Goal: Information Seeking & Learning: Find specific fact

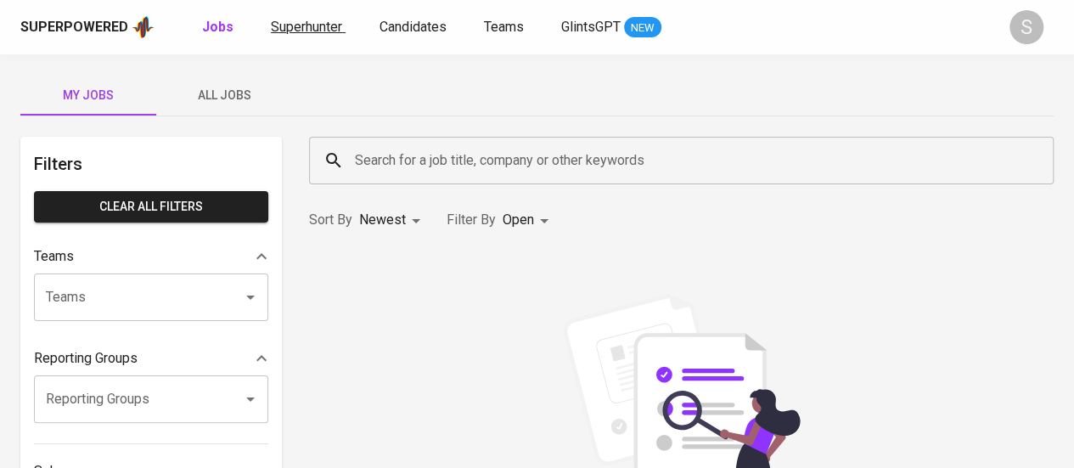
click at [303, 21] on span "Superhunter" at bounding box center [306, 27] width 71 height 16
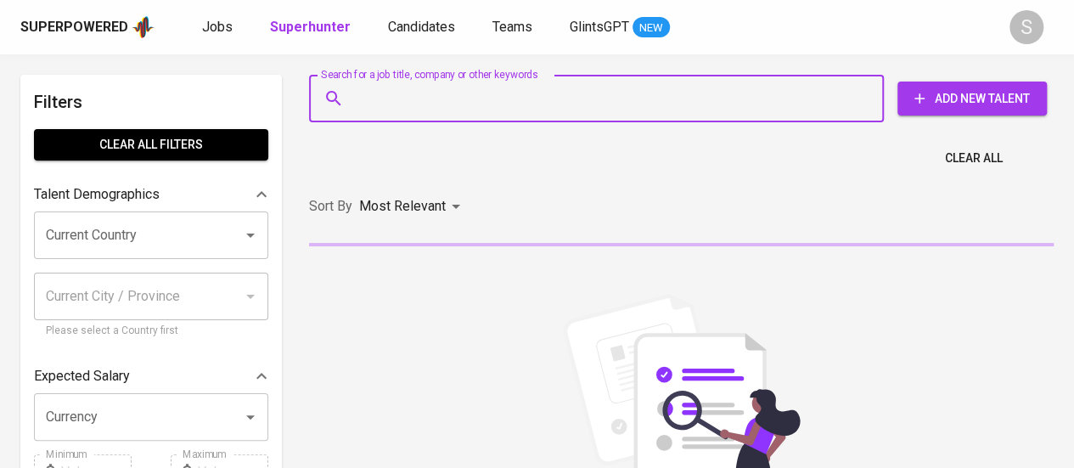
click at [397, 104] on input "Search for a job title, company or other keywords" at bounding box center [601, 98] width 500 height 32
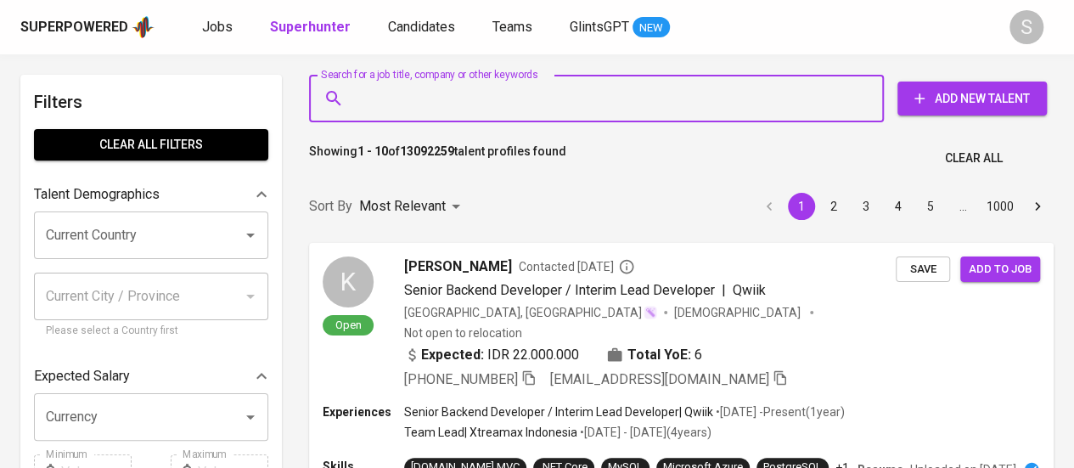
paste input "[PERSON_NAME][EMAIL_ADDRESS][DOMAIN_NAME]"
type input "[PERSON_NAME][EMAIL_ADDRESS][DOMAIN_NAME]"
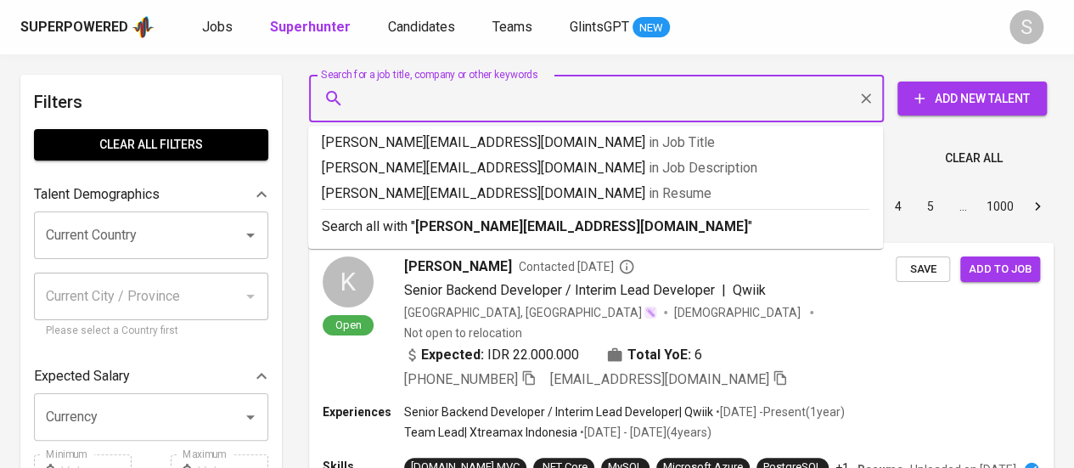
click at [542, 227] on div "Sort By Most Relevant MOST_RELEVANT 1 2 3 4 5 … 1000" at bounding box center [681, 207] width 765 height 52
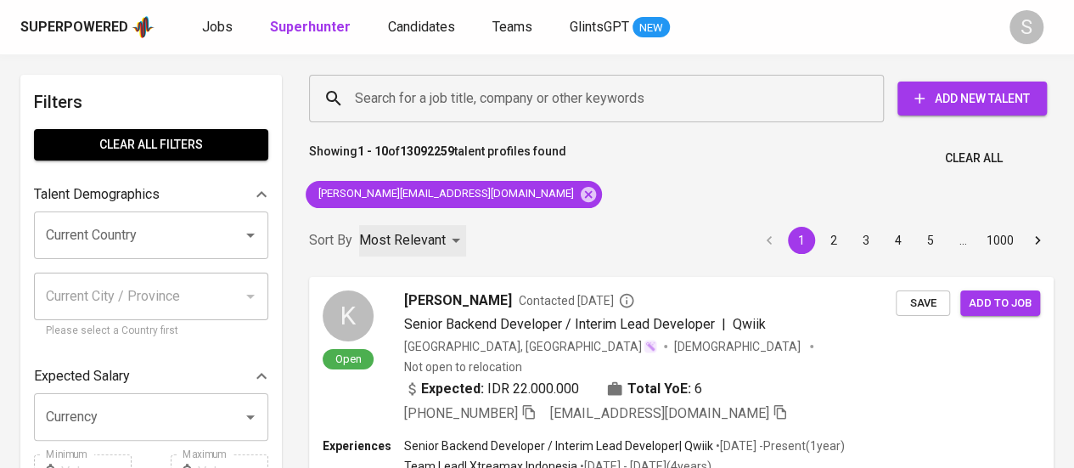
click at [381, 230] on p "Most Relevant" at bounding box center [402, 240] width 87 height 20
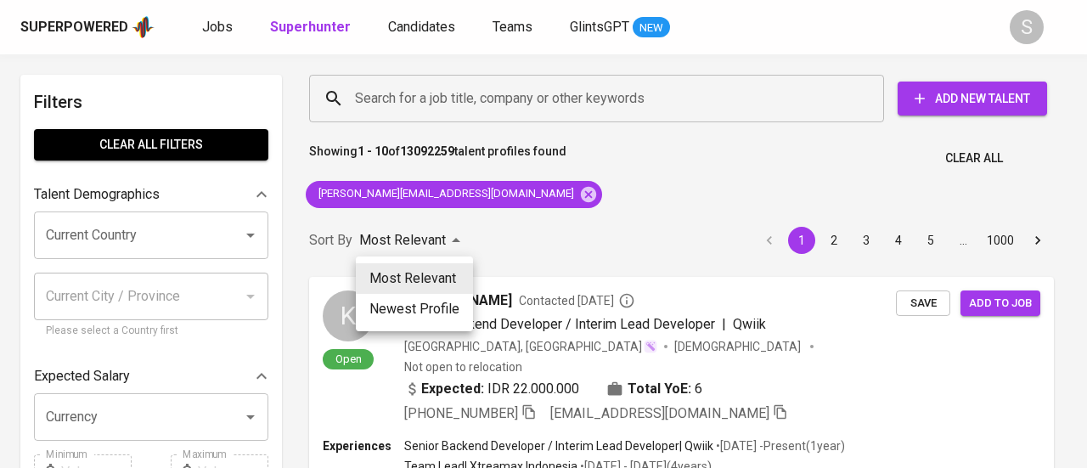
click at [381, 230] on div at bounding box center [543, 234] width 1087 height 468
click at [552, 257] on div "Most Relevant Newest Profile" at bounding box center [543, 234] width 1087 height 468
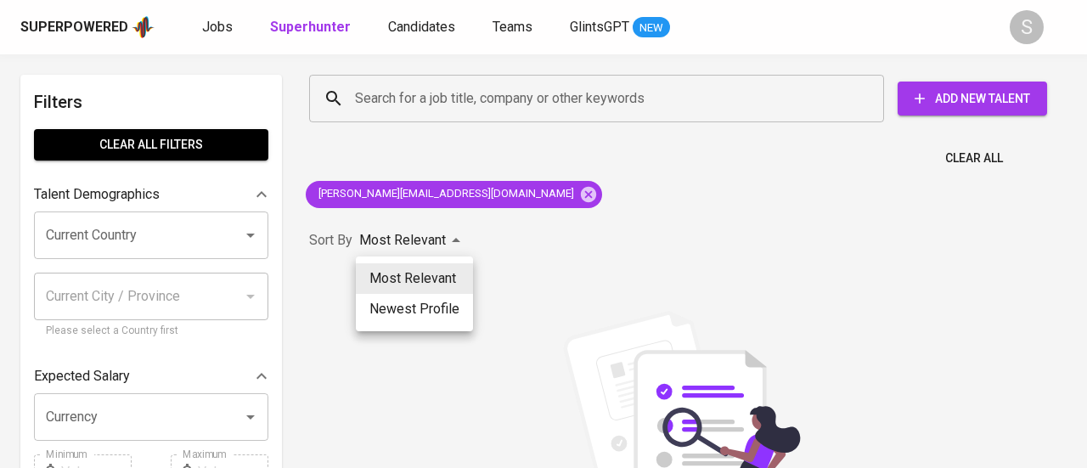
click at [579, 250] on div at bounding box center [543, 234] width 1087 height 468
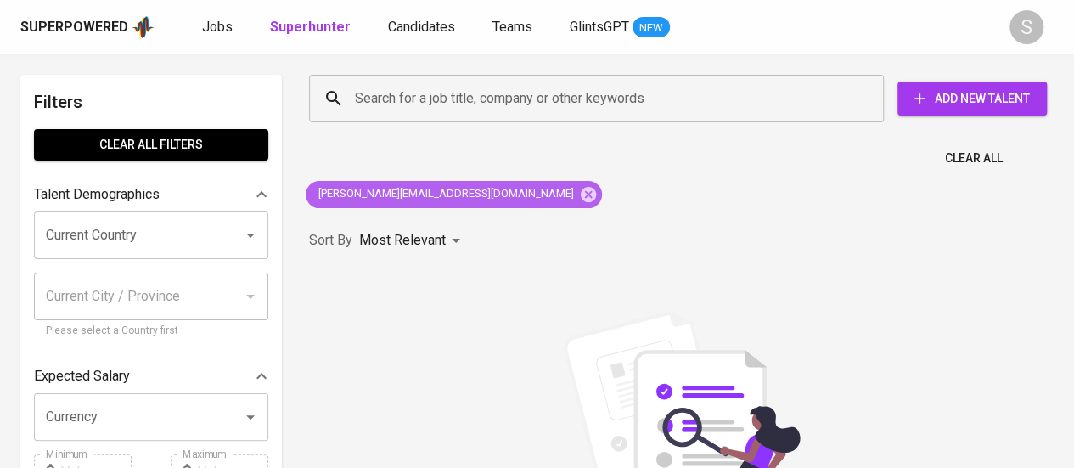
click at [424, 200] on span "[PERSON_NAME][EMAIL_ADDRESS][DOMAIN_NAME]" at bounding box center [445, 194] width 278 height 16
